Goal: Task Accomplishment & Management: Manage account settings

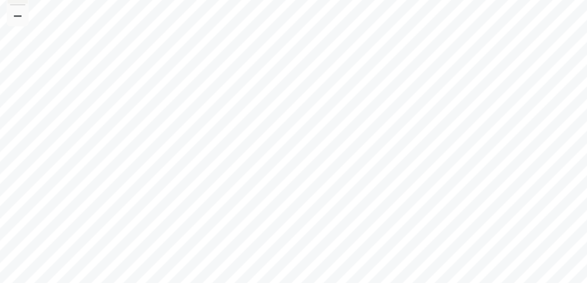
click at [7, 48] on button "+" at bounding box center [7, 44] width 9 height 9
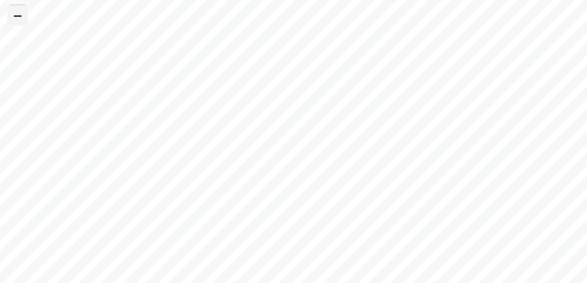
click at [8, 55] on button "–" at bounding box center [7, 54] width 9 height 9
checkbox input "false"
checkbox input "true"
